Goal: Task Accomplishment & Management: Use online tool/utility

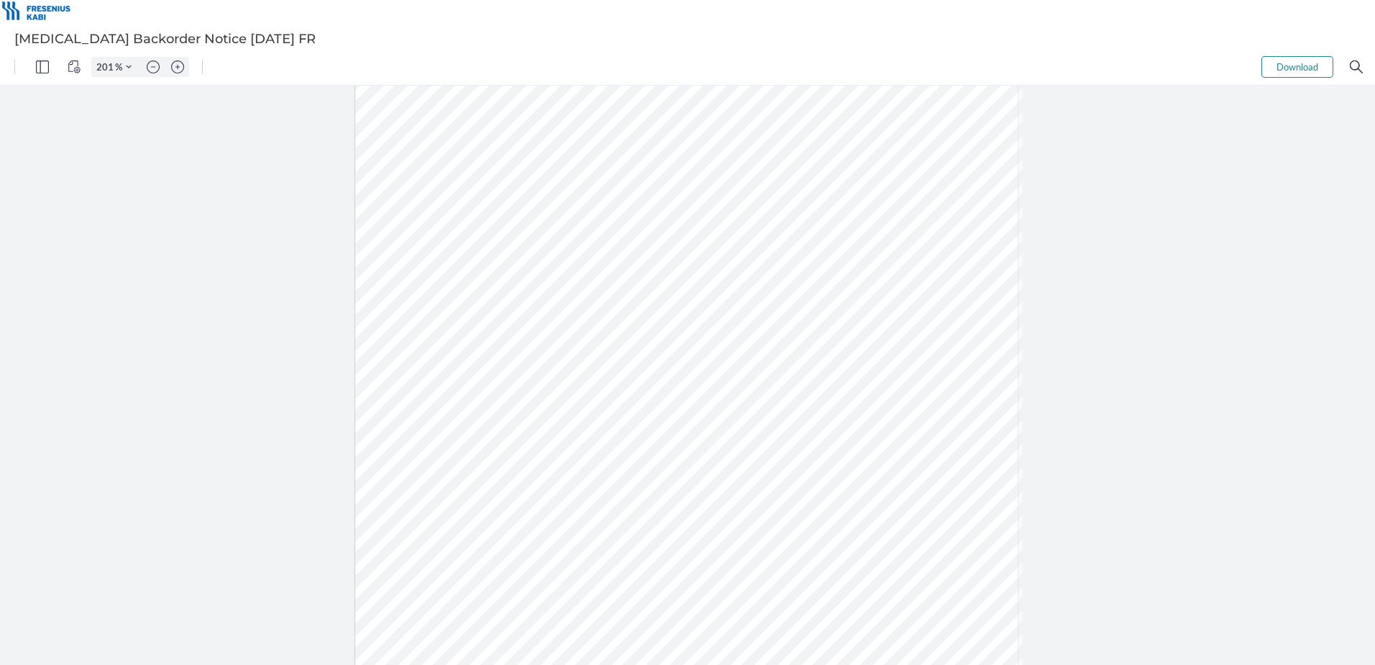
scroll to position [216, 0]
type input "351"
drag, startPoint x: 212, startPoint y: 527, endPoint x: 297, endPoint y: 525, distance: 84.9
click at [297, 525] on div at bounding box center [696, 554] width 1544 height 1998
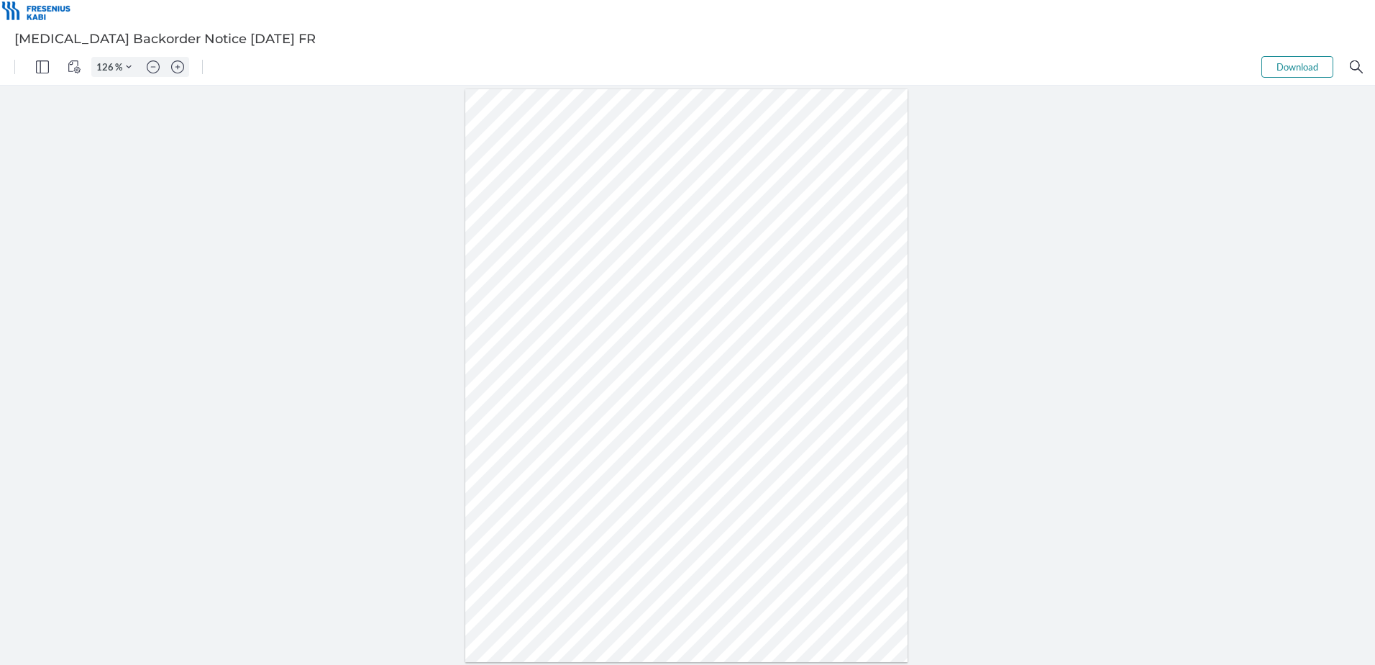
scroll to position [195, 0]
type input "201"
click at [1008, 519] on div at bounding box center [686, 272] width 883 height 1143
